Goal: Task Accomplishment & Management: Use online tool/utility

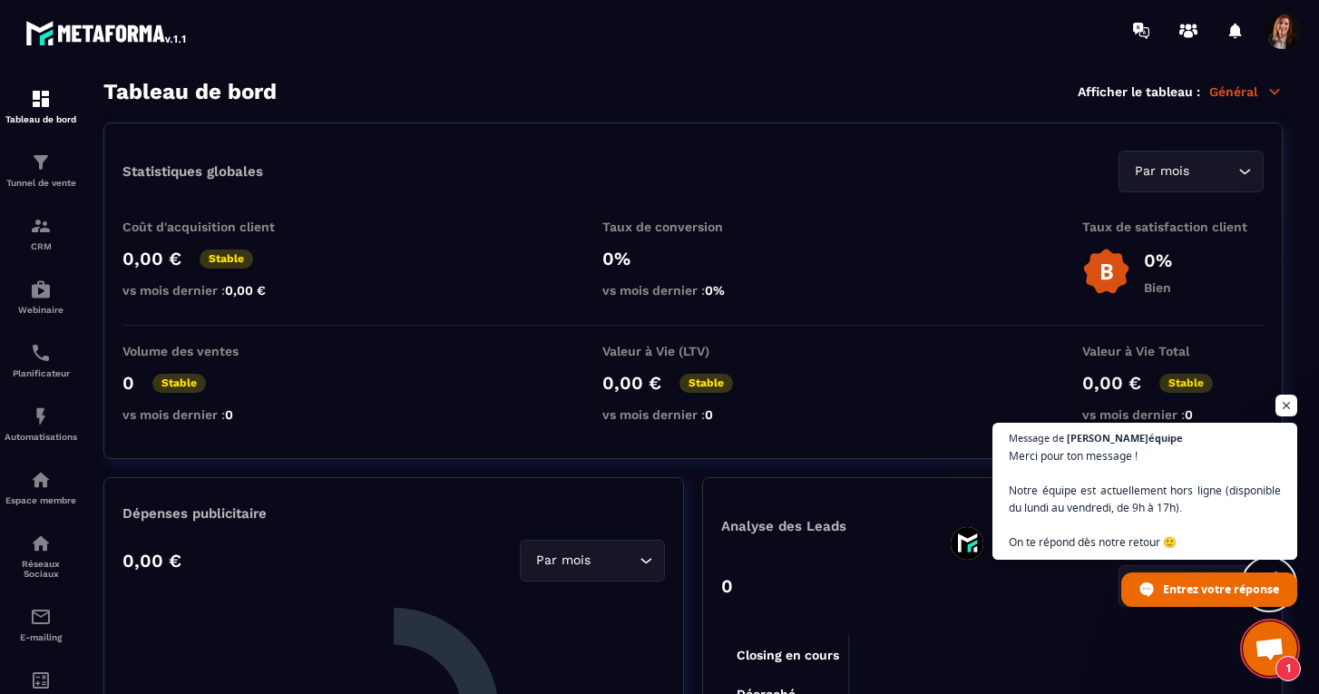
scroll to position [3882, 0]
click at [53, 168] on div "Tunnel de vente" at bounding box center [41, 170] width 73 height 36
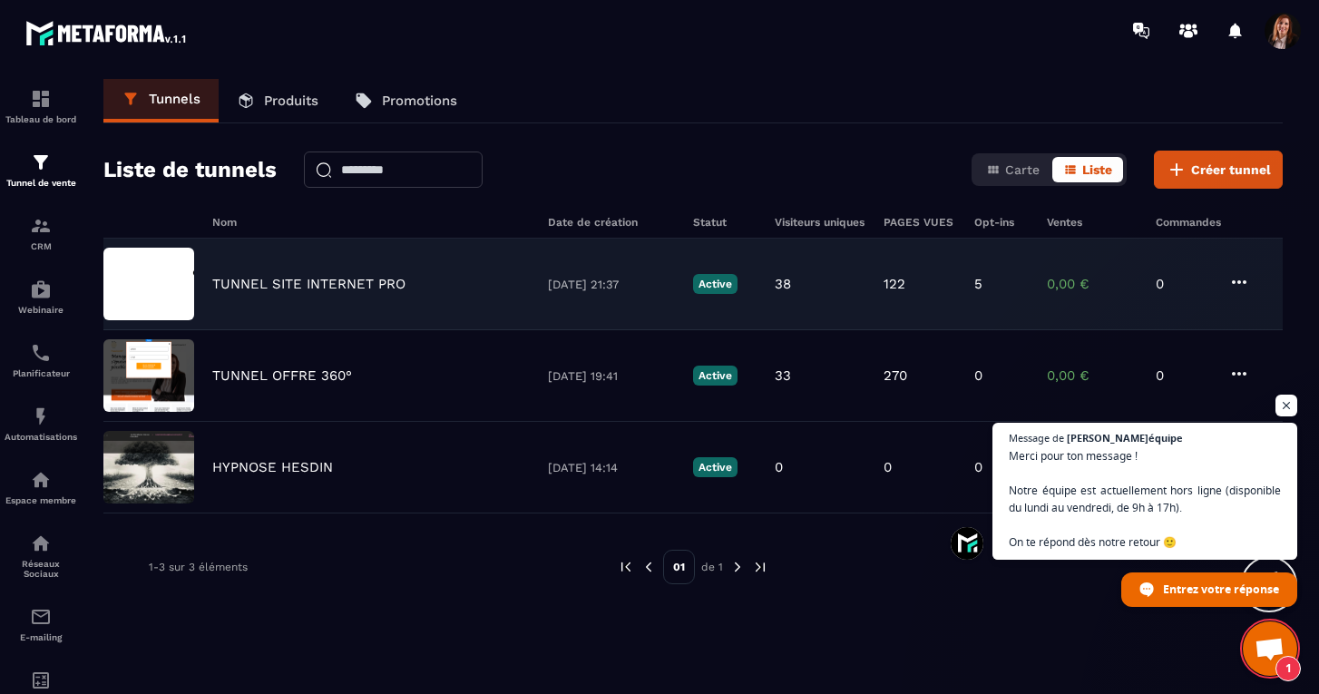
click at [303, 283] on p "TUNNEL SITE INTERNET PRO" at bounding box center [308, 284] width 193 height 16
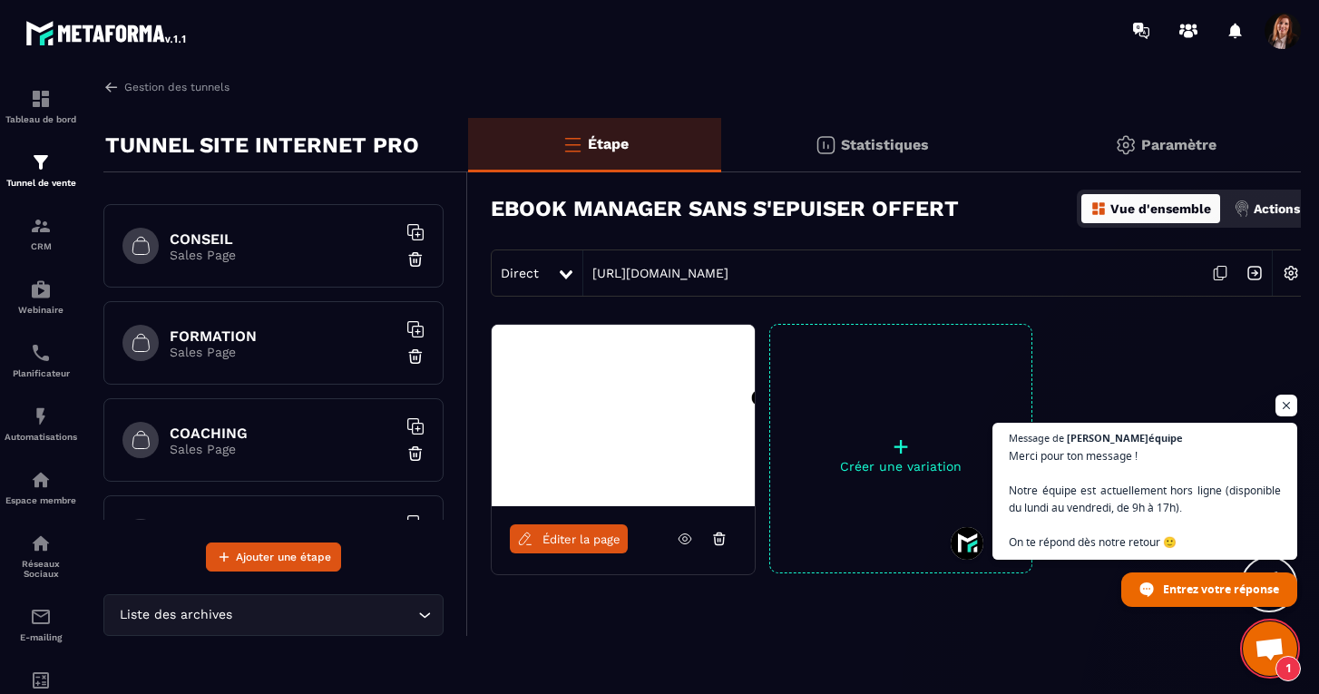
scroll to position [90, 0]
click at [259, 434] on h6 "COACHING" at bounding box center [283, 431] width 227 height 17
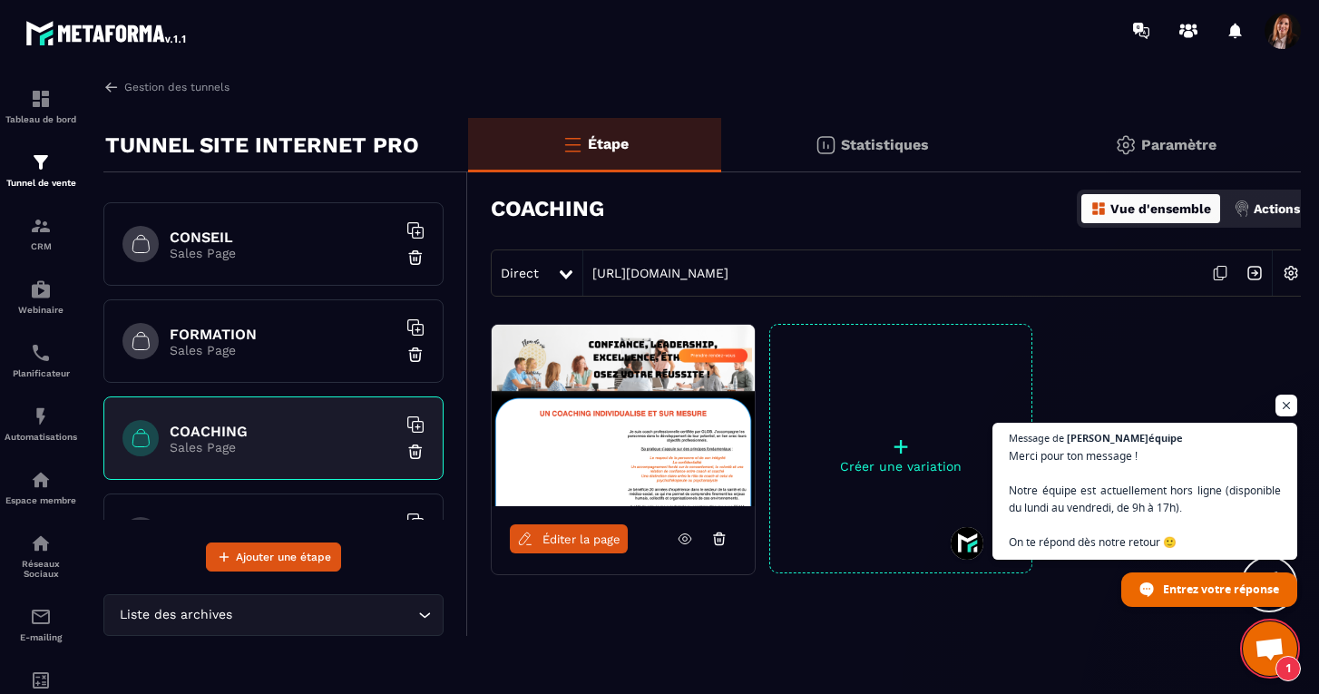
click at [569, 541] on span "Éditer la page" at bounding box center [582, 540] width 78 height 14
